Goal: Information Seeking & Learning: Find specific fact

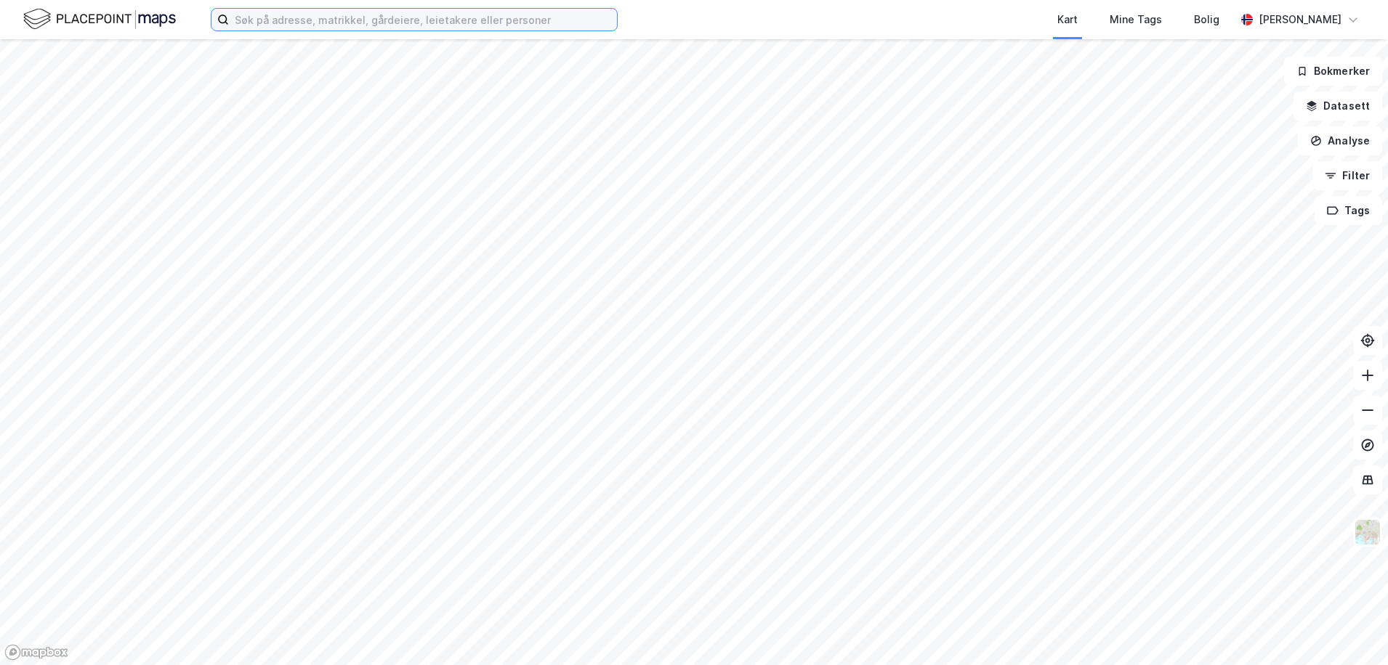
click at [264, 23] on input at bounding box center [423, 20] width 388 height 22
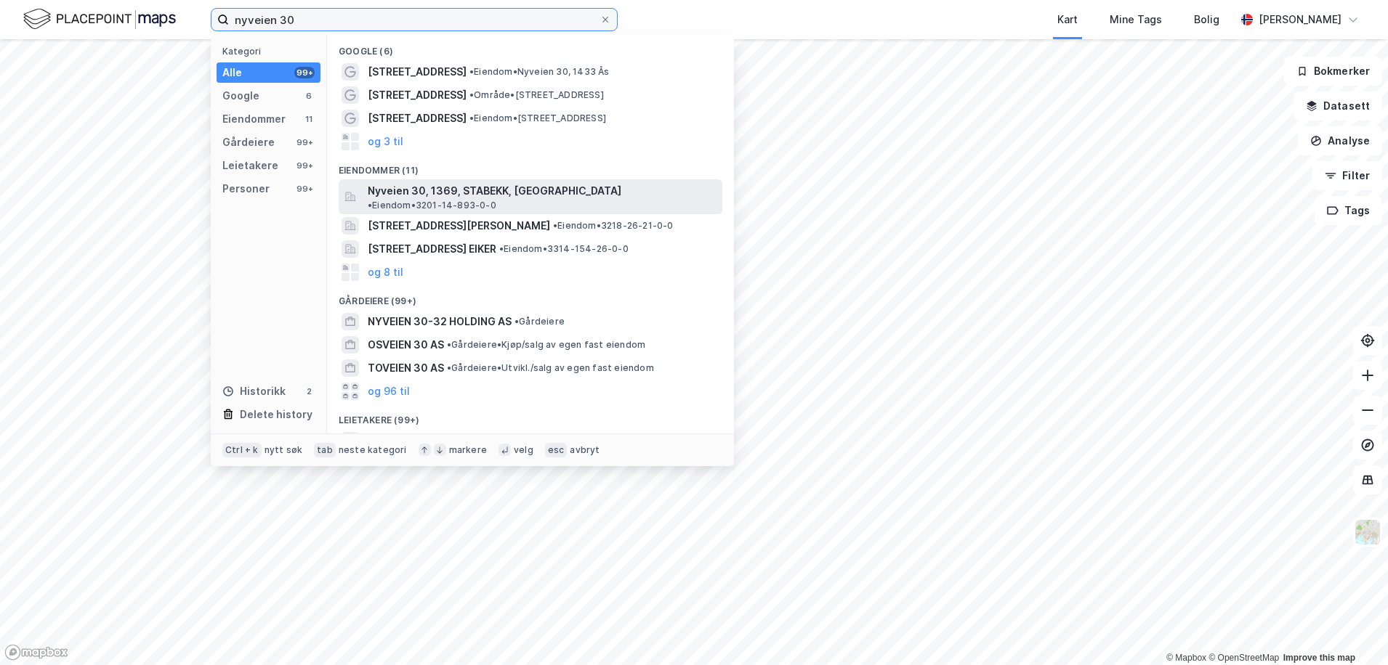
type input "nyveien 30"
click at [453, 186] on span "Nyveien 30, 1369, STABEKK, [GEOGRAPHIC_DATA]" at bounding box center [495, 190] width 254 height 17
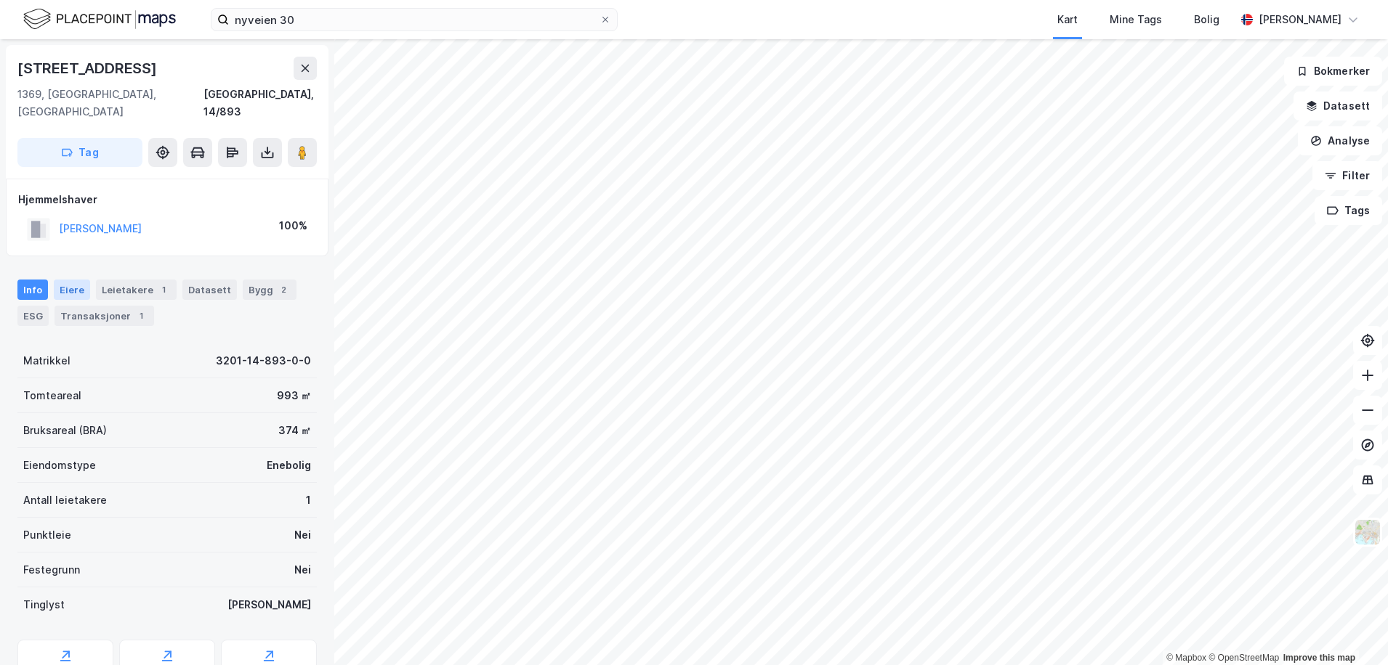
click at [73, 280] on div "Eiere" at bounding box center [72, 290] width 36 height 20
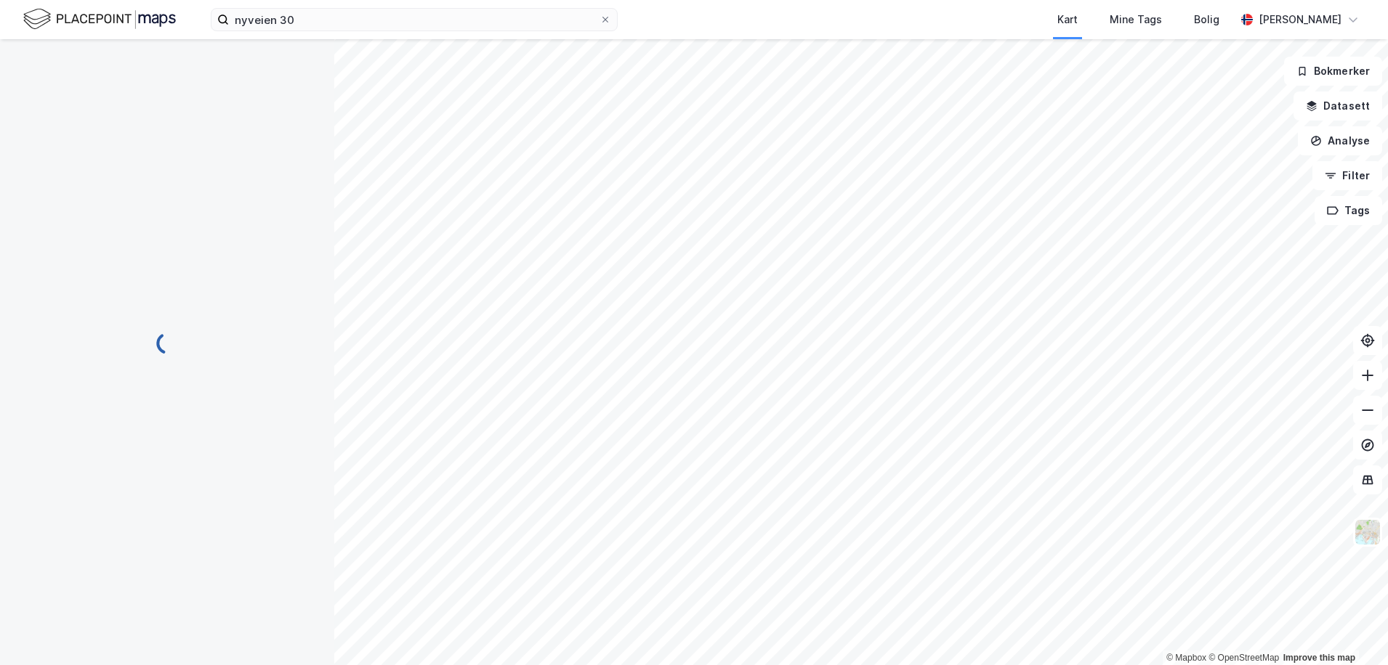
scroll to position [1, 0]
